Goal: Complete application form

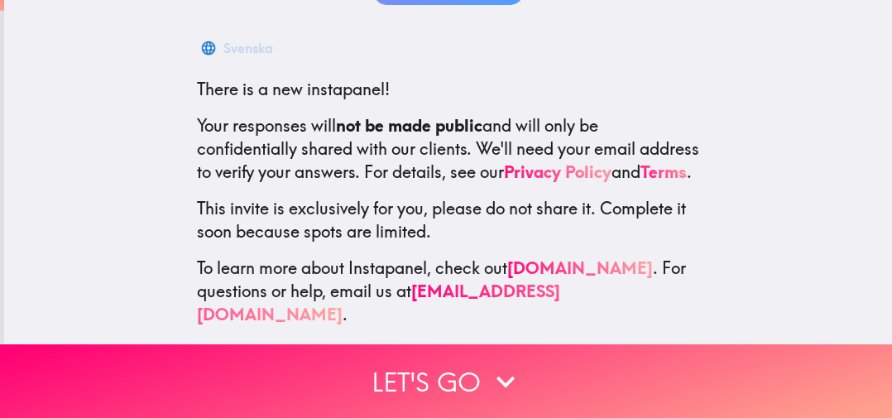
scroll to position [257, 0]
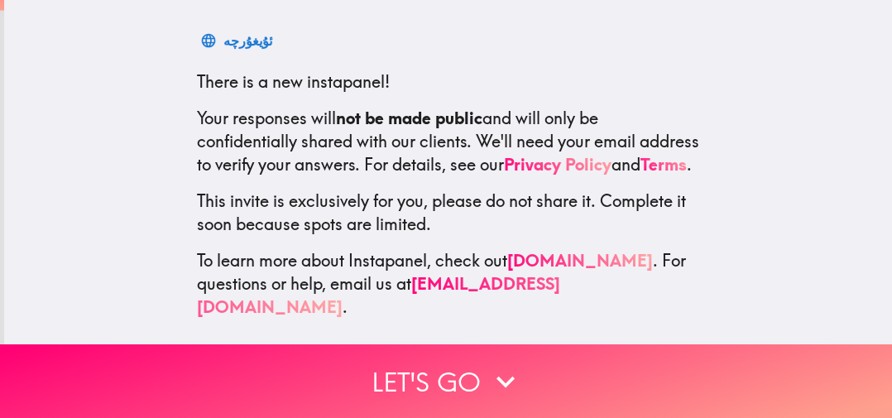
click at [510, 387] on icon "button" at bounding box center [505, 381] width 36 height 36
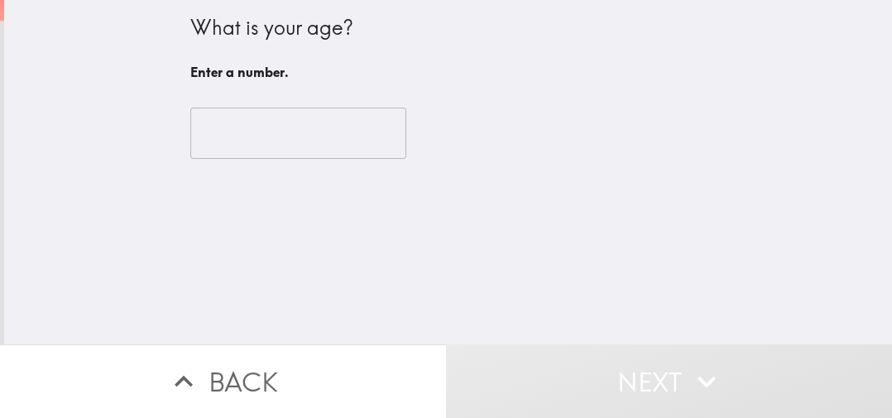
click at [351, 138] on input "number" at bounding box center [298, 133] width 216 height 51
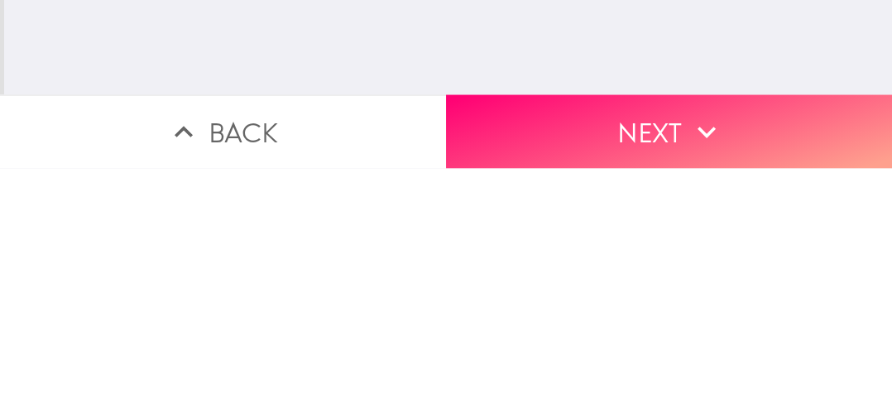
type input "47"
click at [682, 387] on button "Next" at bounding box center [669, 381] width 446 height 74
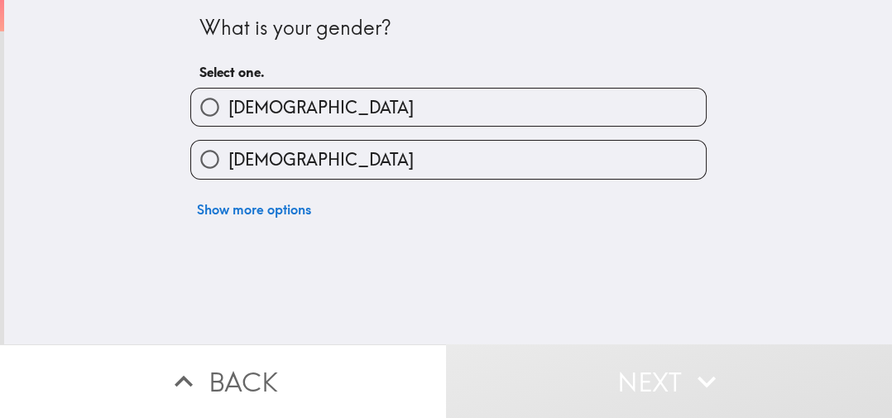
click at [611, 170] on label "[DEMOGRAPHIC_DATA]" at bounding box center [448, 159] width 514 height 37
click at [228, 170] on input "[DEMOGRAPHIC_DATA]" at bounding box center [209, 159] width 37 height 37
radio input "true"
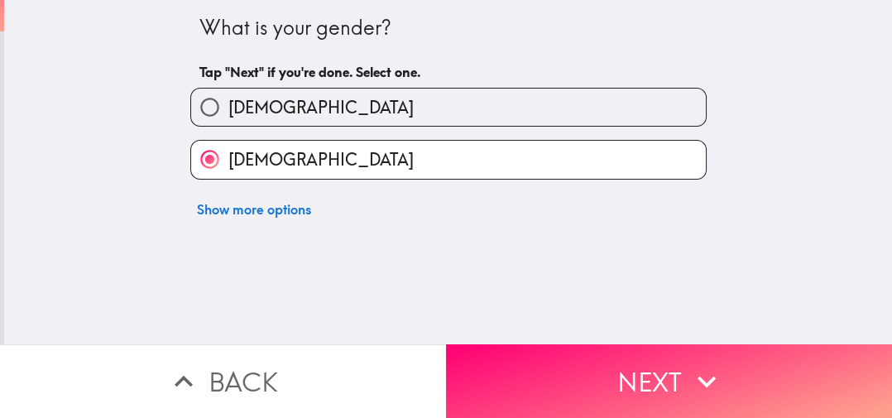
click at [696, 384] on icon "button" at bounding box center [706, 381] width 36 height 36
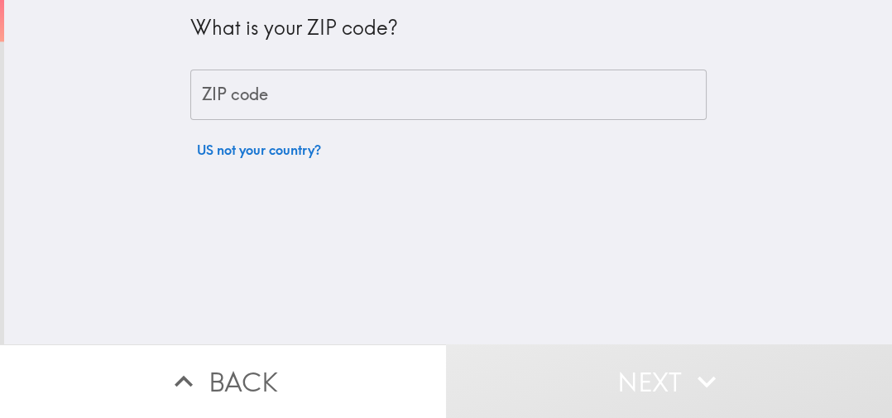
click at [573, 93] on input "ZIP code" at bounding box center [448, 94] width 516 height 51
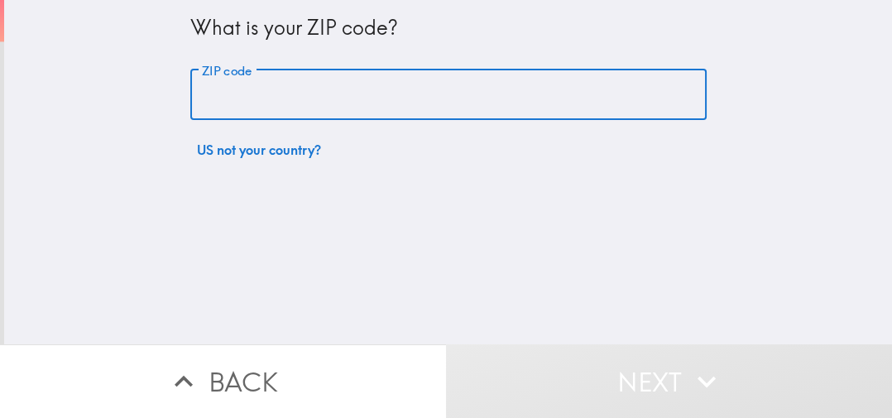
type input "58274"
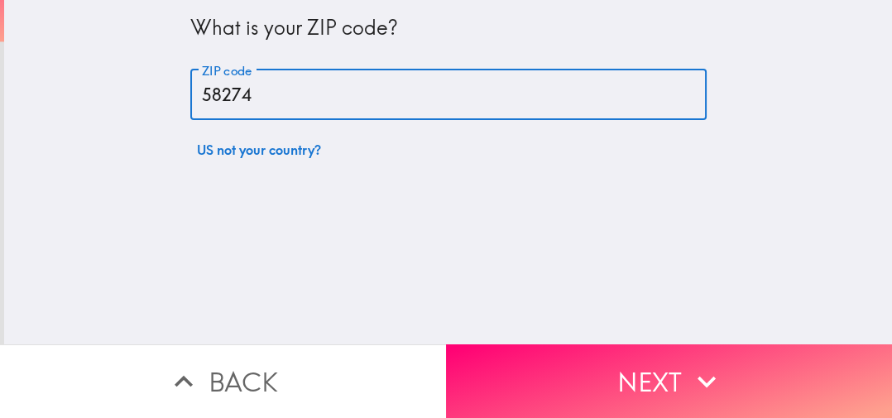
click at [708, 389] on icon "button" at bounding box center [706, 381] width 36 height 36
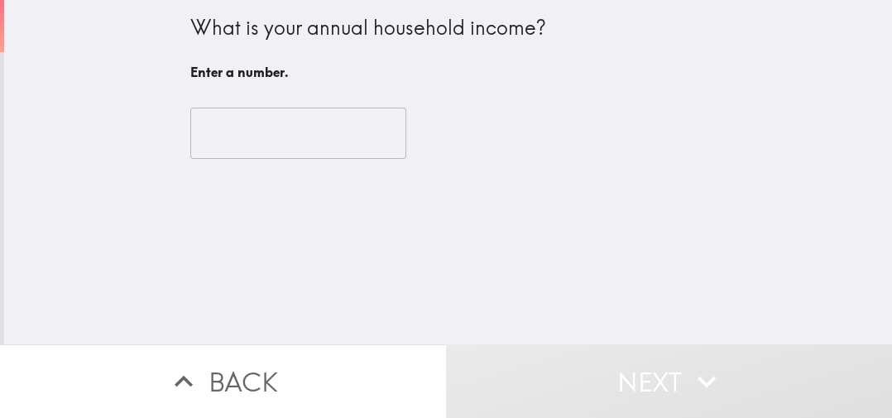
click at [358, 135] on input "number" at bounding box center [298, 133] width 216 height 51
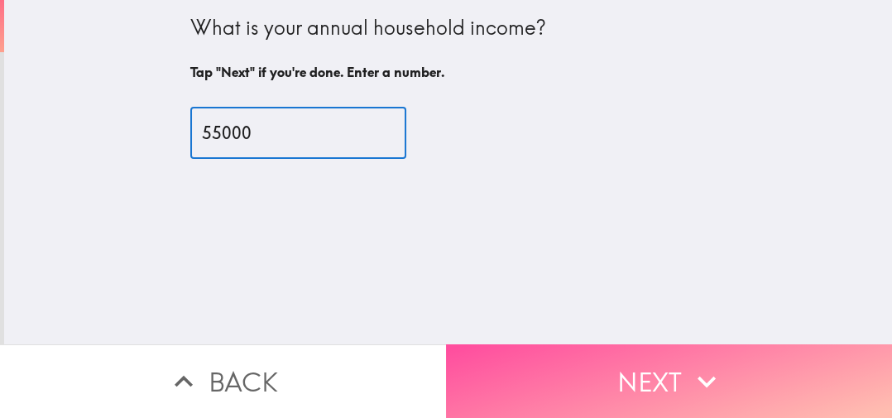
type input "55000"
click at [699, 380] on icon "button" at bounding box center [706, 382] width 18 height 12
